Goal: Task Accomplishment & Management: Manage account settings

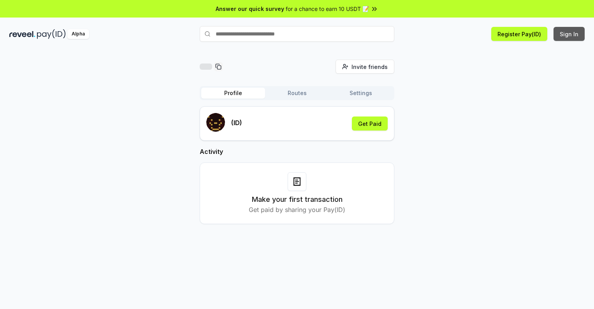
click at [570, 34] on button "Sign In" at bounding box center [569, 34] width 31 height 14
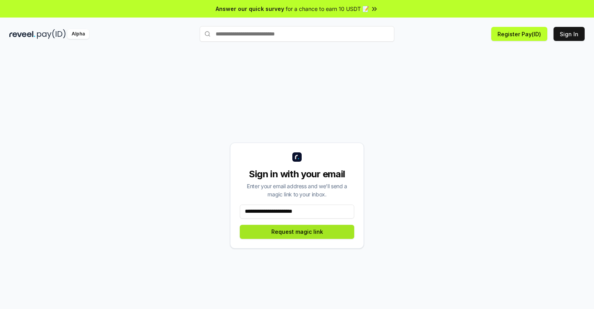
type input "**********"
click at [297, 231] on button "Request magic link" at bounding box center [297, 232] width 115 height 14
